Goal: Task Accomplishment & Management: Manage account settings

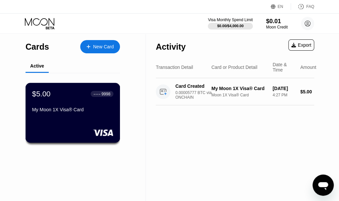
click at [90, 112] on div "My Moon 1X Visa® Card" at bounding box center [72, 109] width 81 height 5
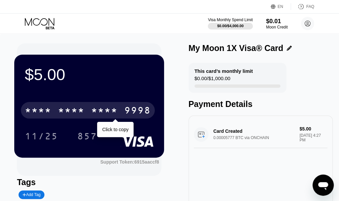
click at [122, 113] on div "* * * * * * * * * * * * 9998" at bounding box center [88, 110] width 134 height 17
